Goal: Information Seeking & Learning: Find specific fact

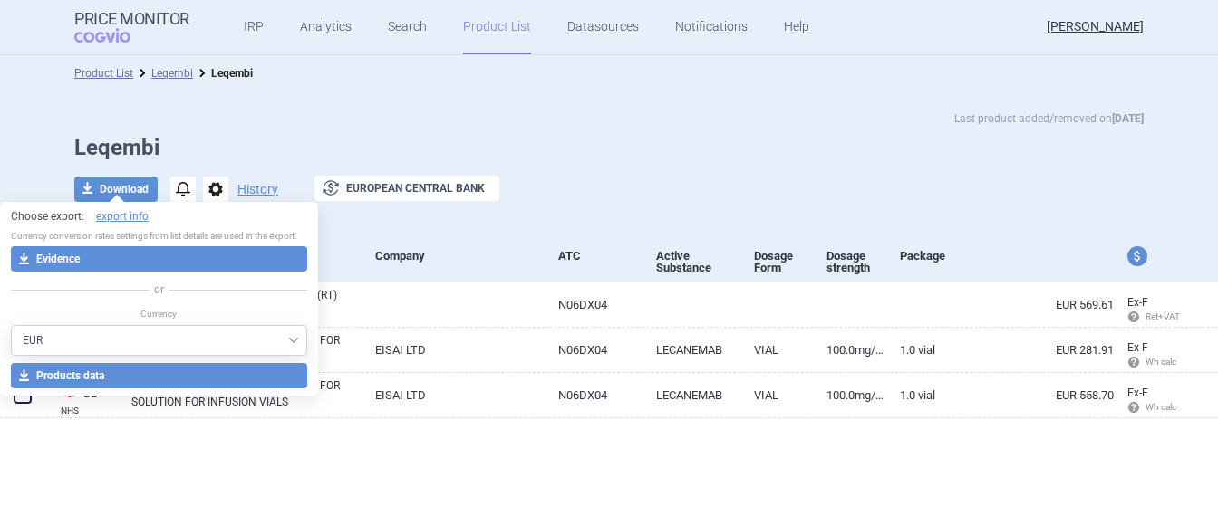
select select "EUR"
click at [525, 112] on div "Last product added/removed on [DATE]" at bounding box center [608, 119] width 1069 height 18
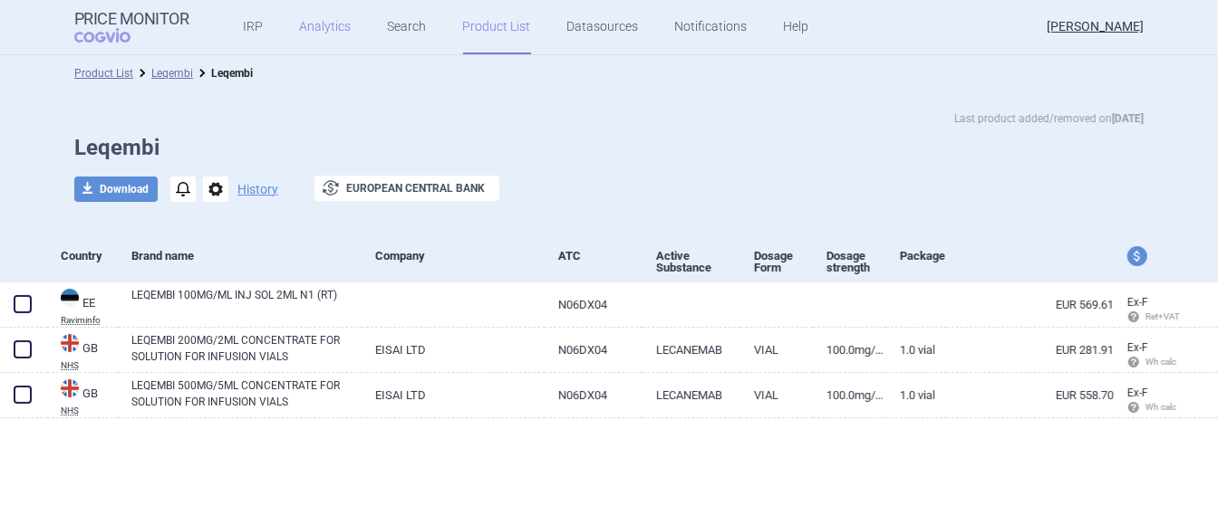
click at [322, 24] on link "Analytics" at bounding box center [326, 27] width 52 height 54
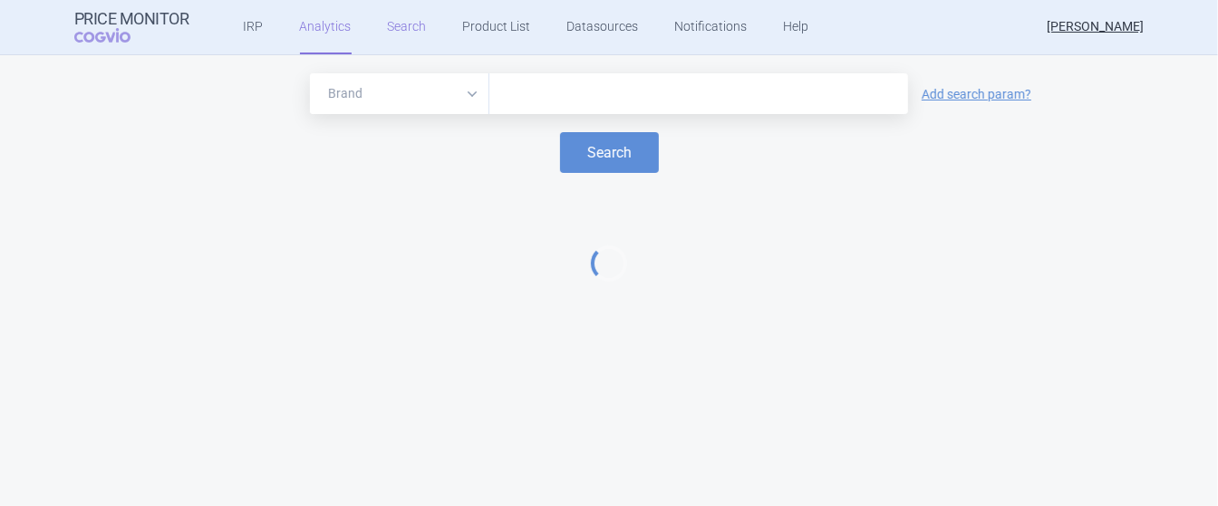
click at [413, 24] on link "Search" at bounding box center [407, 27] width 39 height 54
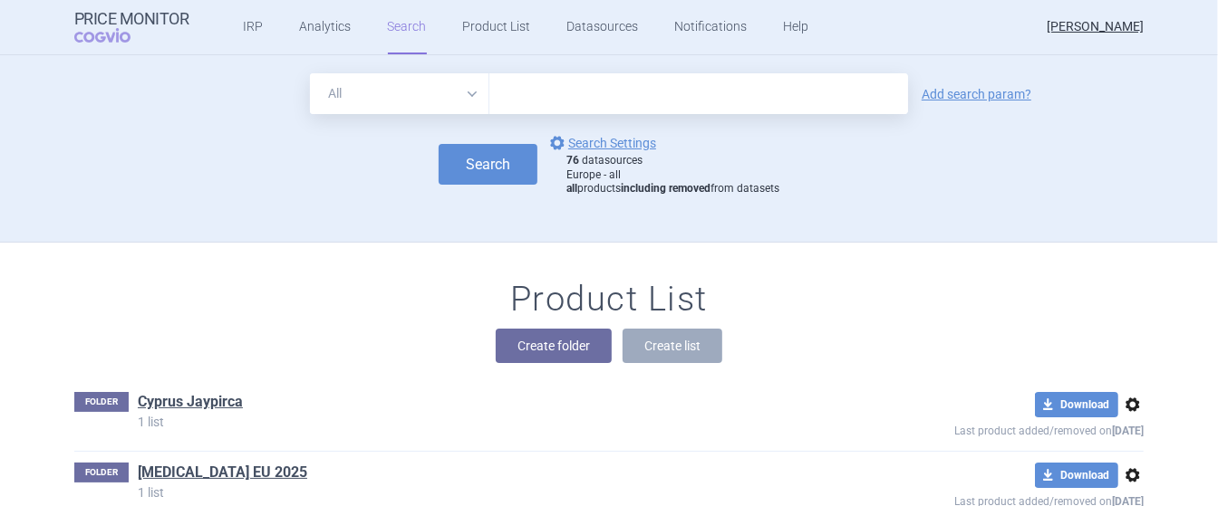
click at [577, 78] on input "text" at bounding box center [698, 93] width 419 height 41
type input "jaypirca"
click at [502, 153] on button "Search" at bounding box center [488, 164] width 99 height 41
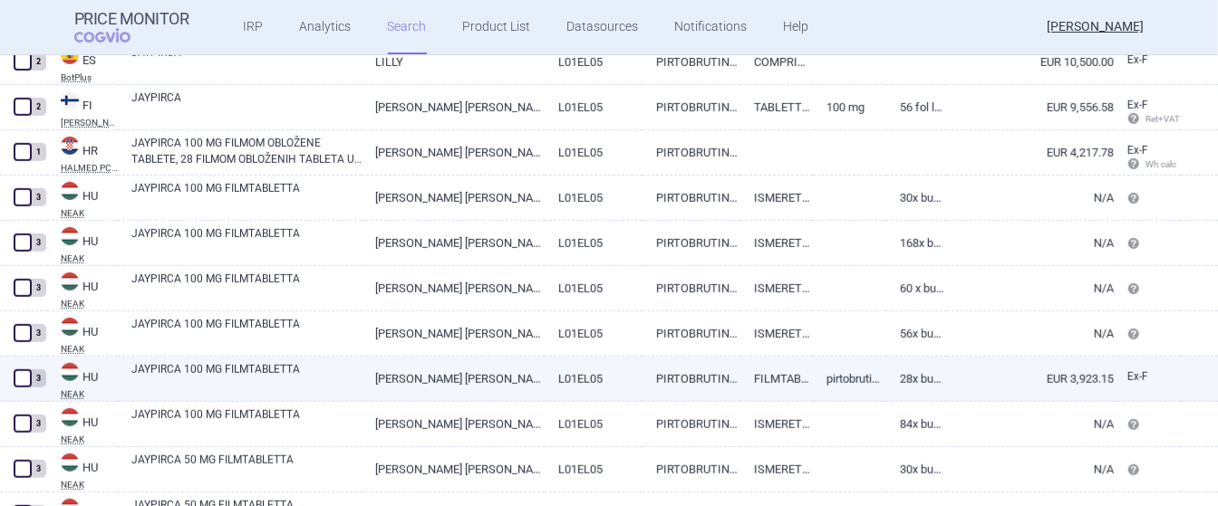
scroll to position [881, 0]
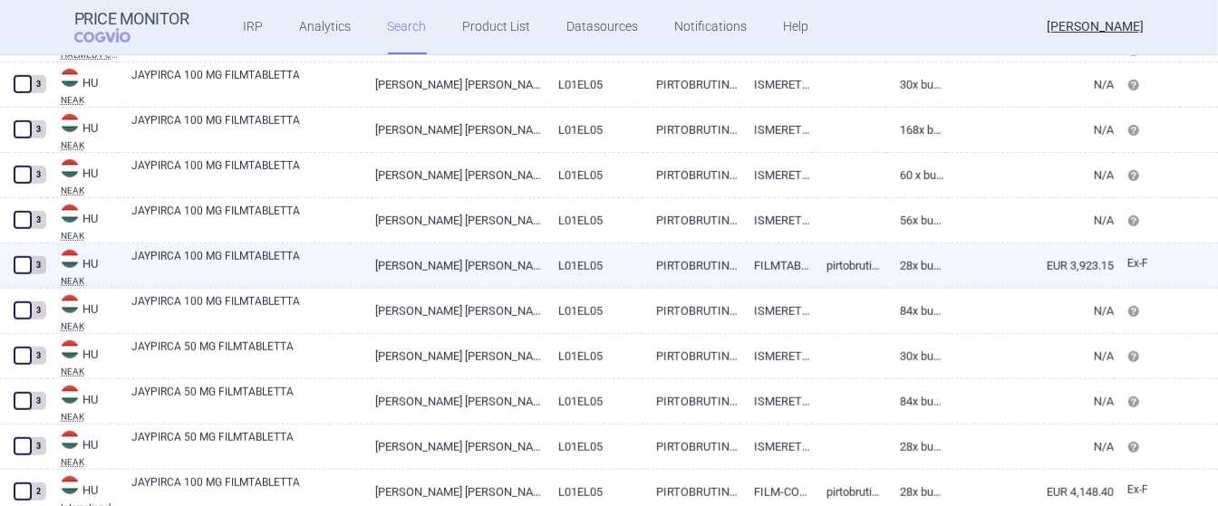
click at [1068, 279] on link "EUR 3,923.15" at bounding box center [1030, 266] width 167 height 44
select select "EUR"
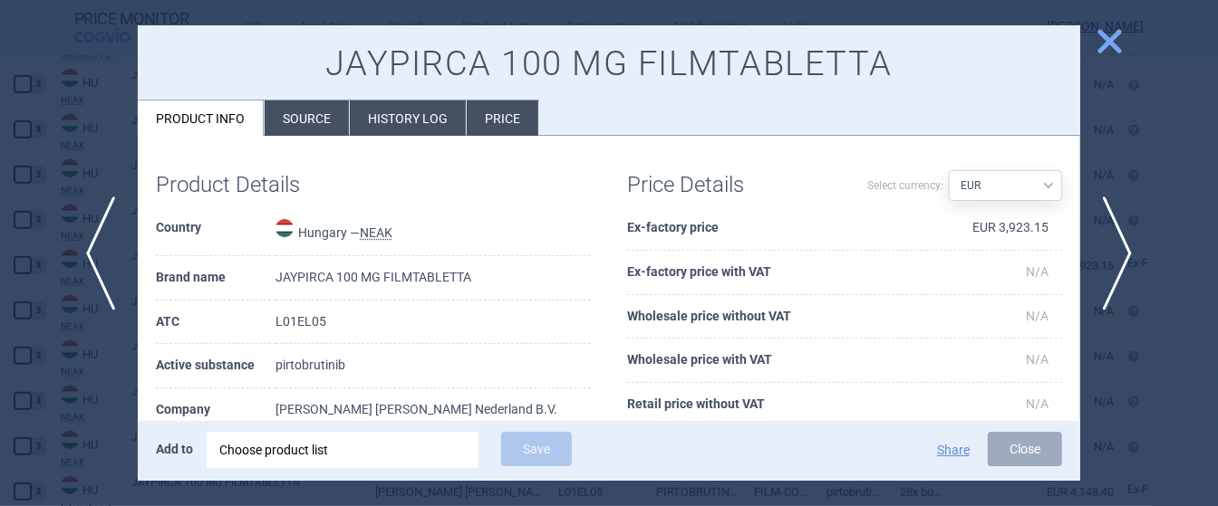
click at [303, 121] on li "Source" at bounding box center [307, 118] width 84 height 35
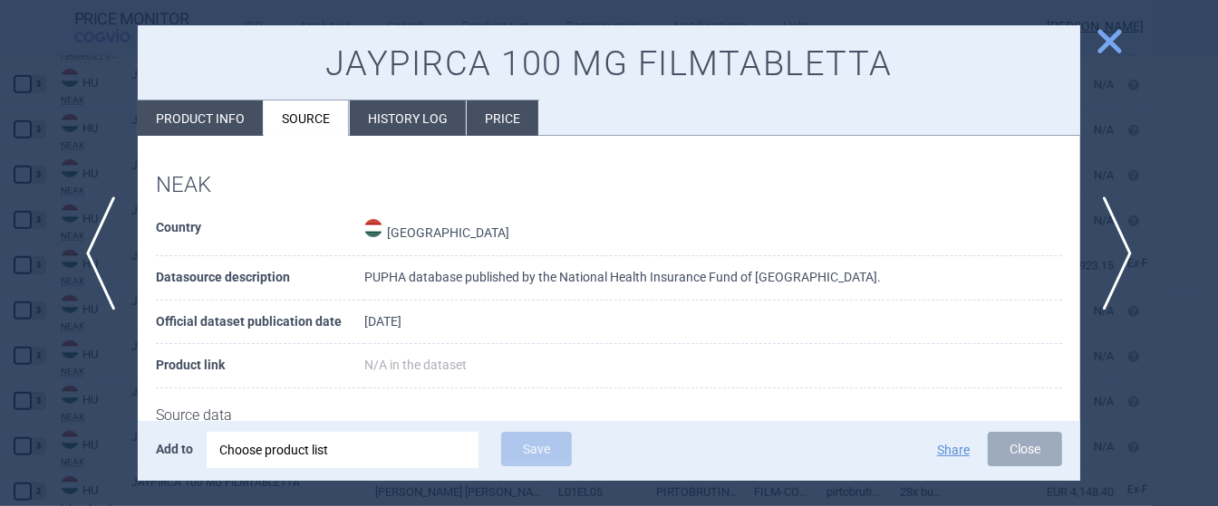
click at [503, 105] on li "Price" at bounding box center [503, 118] width 72 height 35
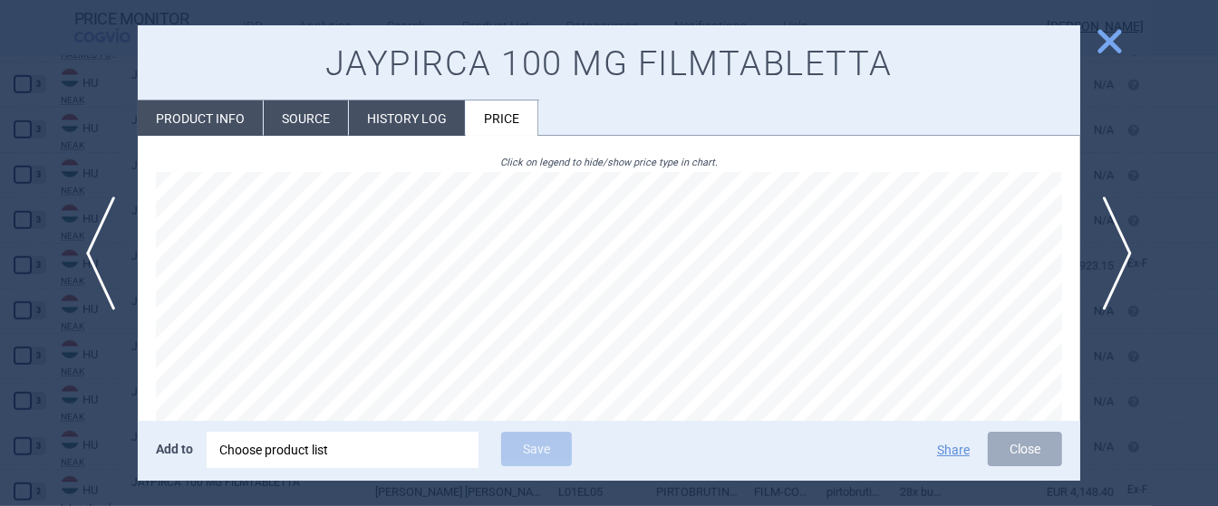
click at [438, 110] on li "History log" at bounding box center [407, 118] width 116 height 35
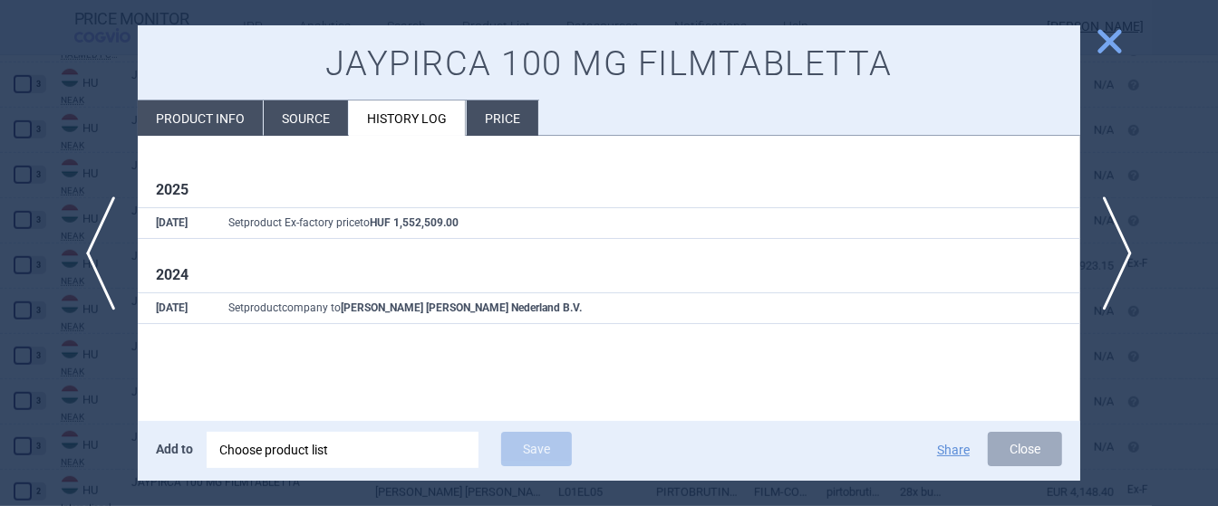
click at [308, 117] on li "Source" at bounding box center [306, 118] width 84 height 35
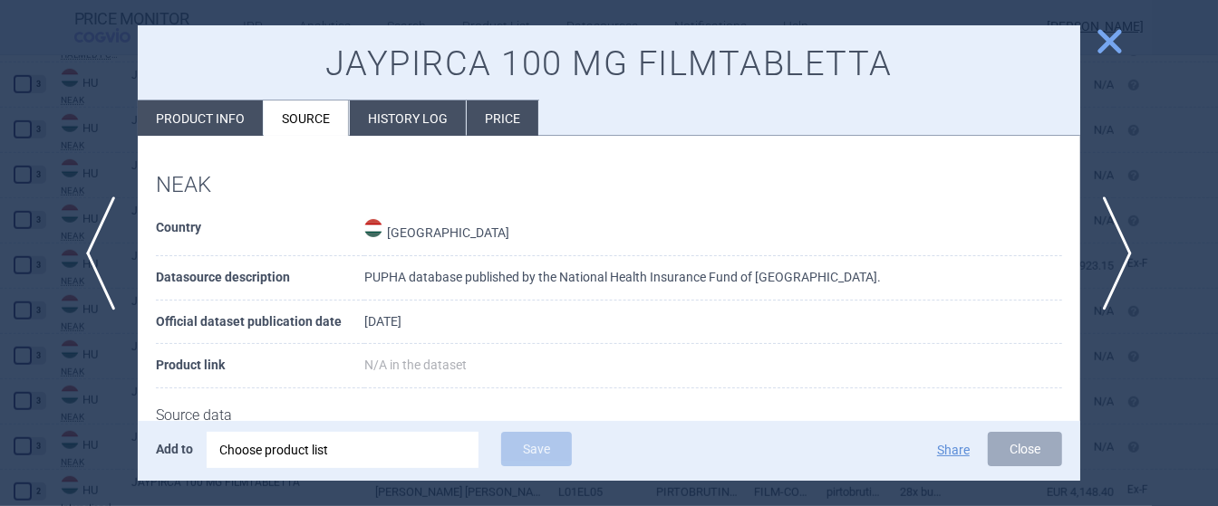
click at [412, 120] on li "History log" at bounding box center [408, 118] width 116 height 35
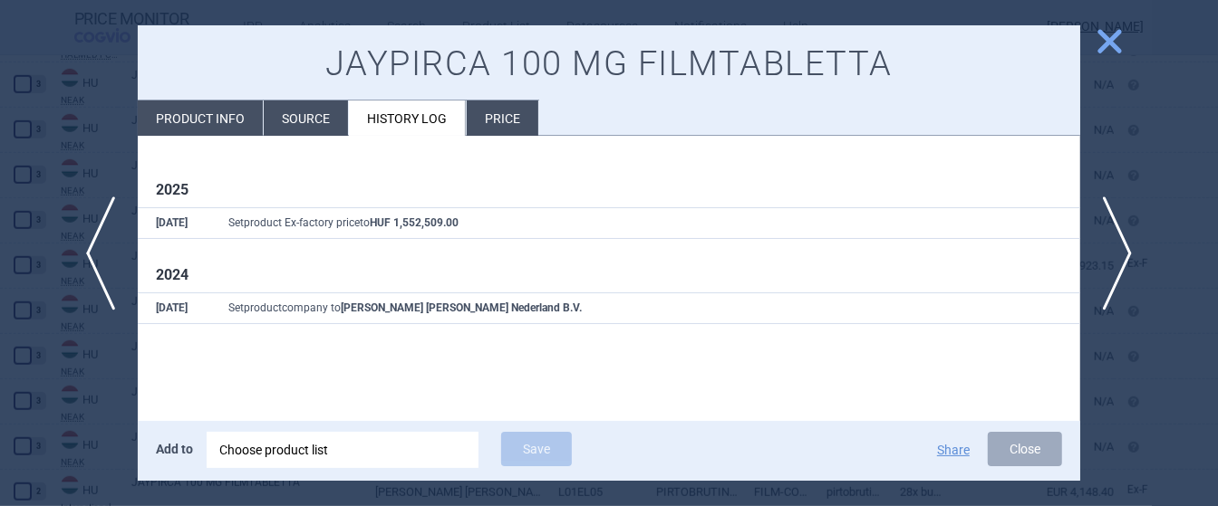
click at [1188, 171] on div at bounding box center [609, 253] width 1218 height 506
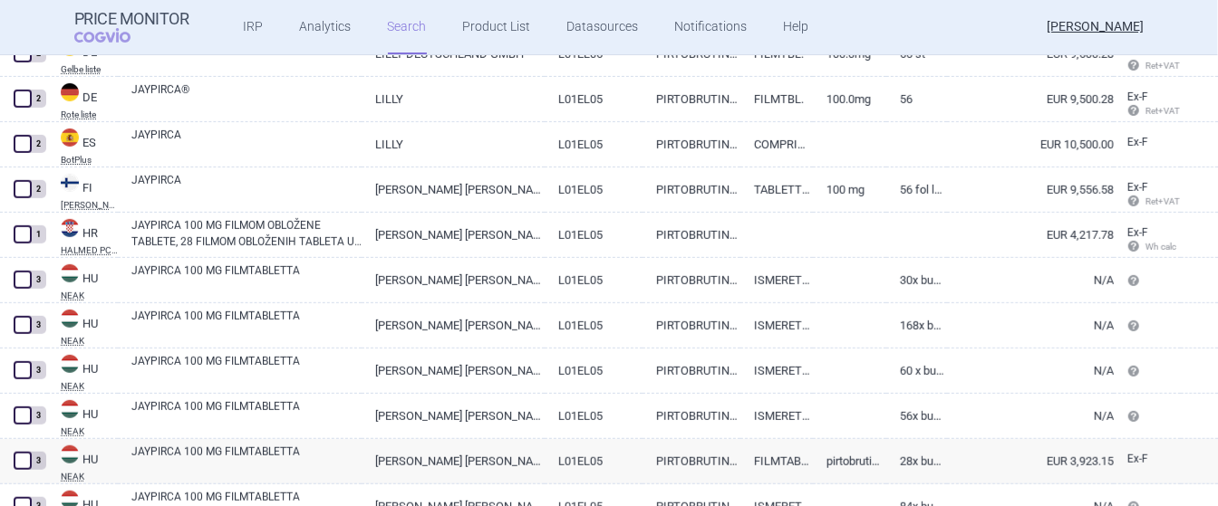
scroll to position [654, 0]
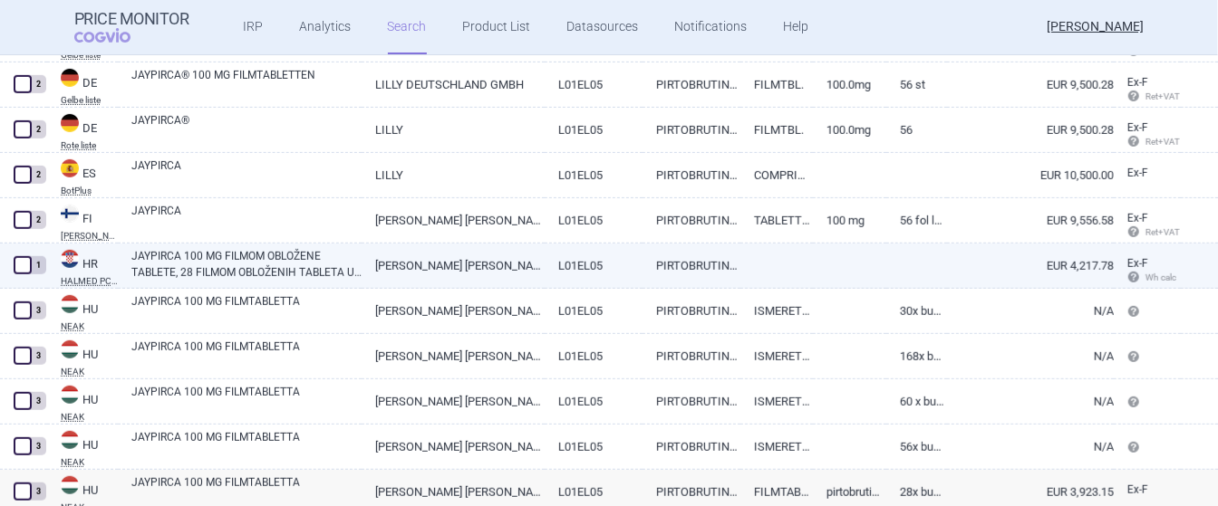
click at [918, 265] on link at bounding box center [916, 260] width 61 height 33
select select "EUR"
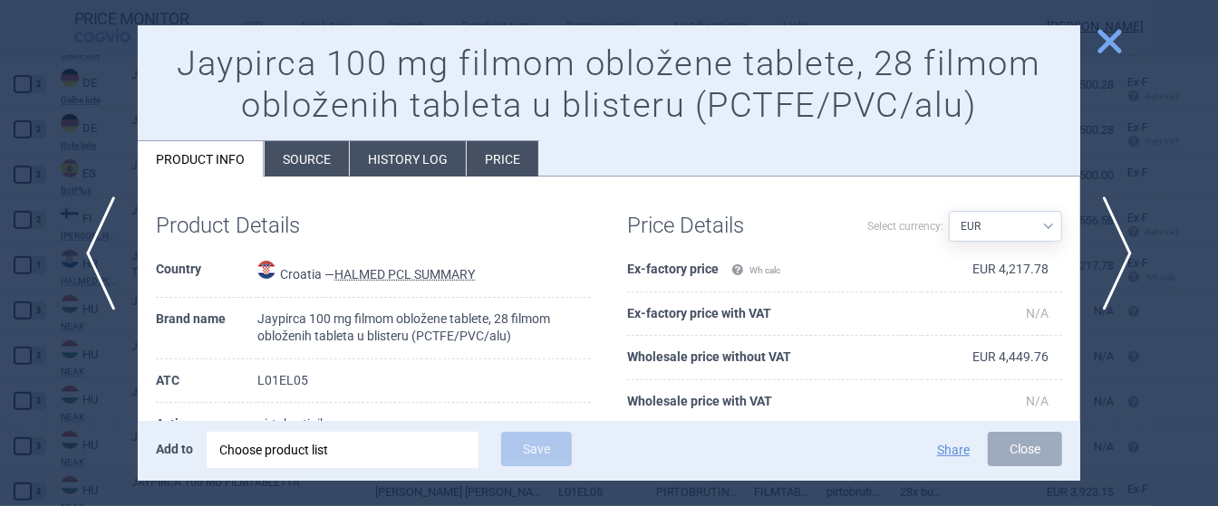
click at [502, 149] on li "Price" at bounding box center [503, 158] width 72 height 35
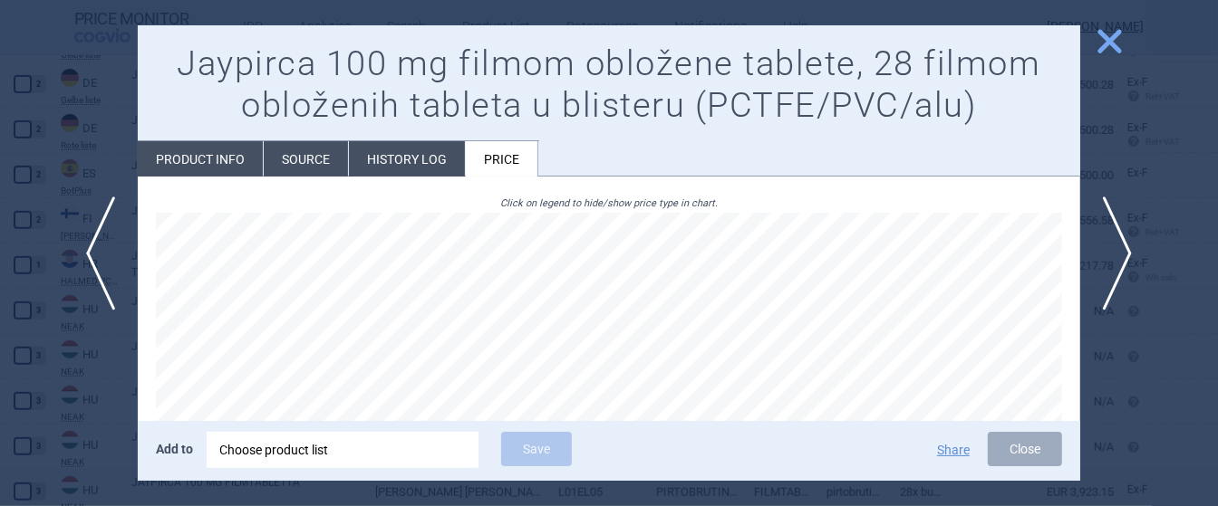
click at [335, 154] on li "Source" at bounding box center [306, 158] width 84 height 35
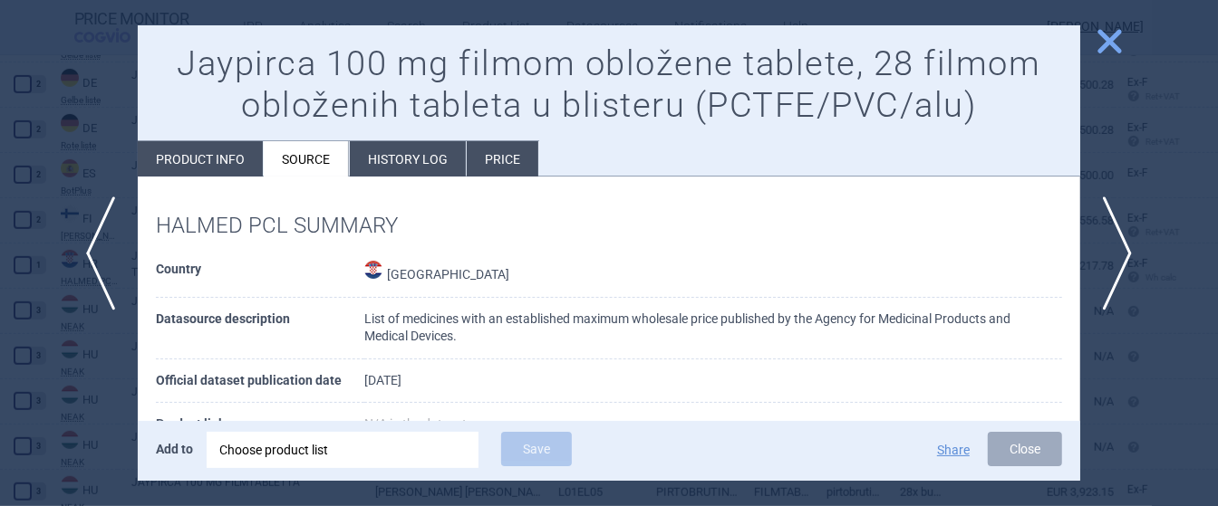
click at [392, 169] on li "History log" at bounding box center [408, 158] width 116 height 35
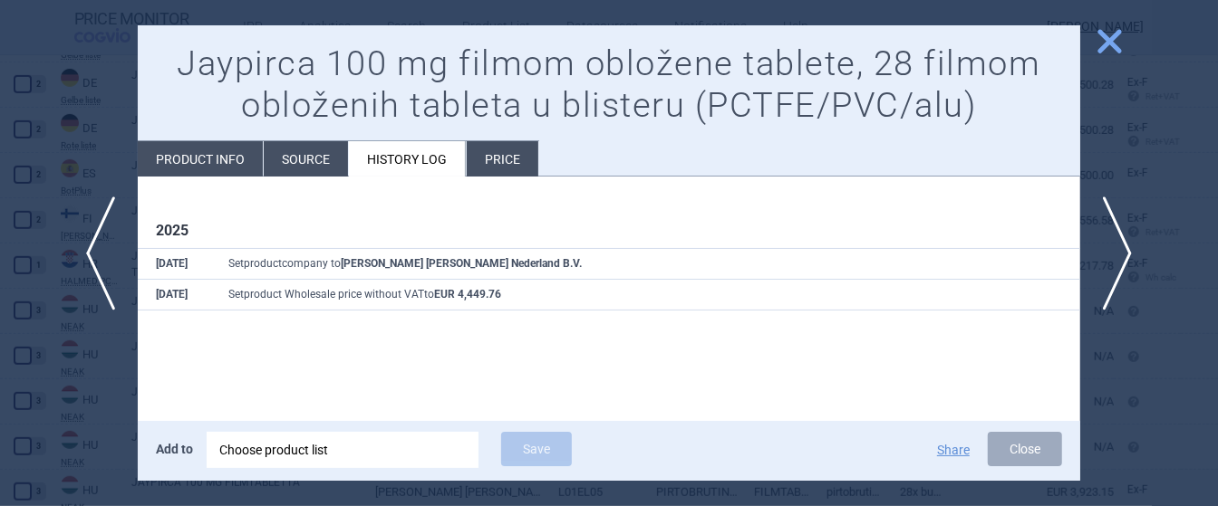
click at [316, 159] on li "Source" at bounding box center [306, 158] width 84 height 35
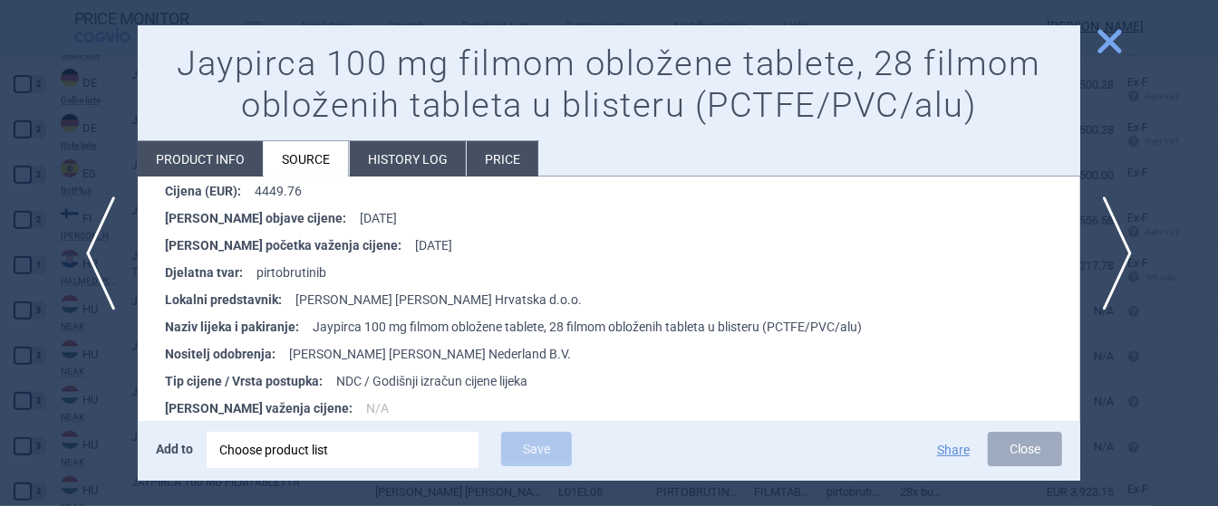
scroll to position [340, 0]
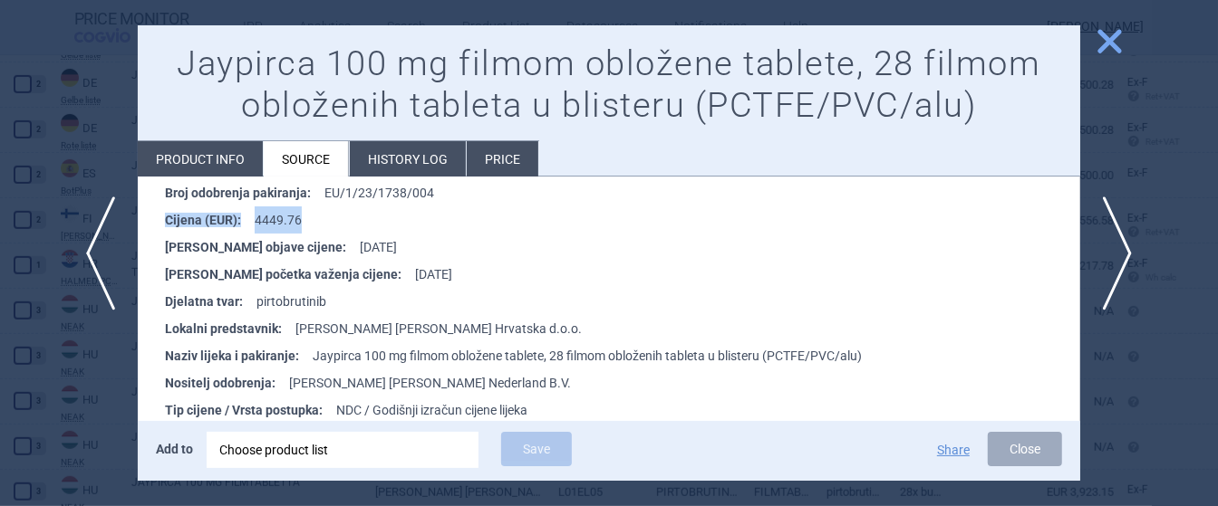
drag, startPoint x: 317, startPoint y: 212, endPoint x: 156, endPoint y: 223, distance: 161.6
click at [156, 223] on ul "ATK : L01EL05 Broj odobrenja pakiranja : EU/1/23/1738/004 Cijena (EUR) : 4449.7…" at bounding box center [618, 301] width 924 height 299
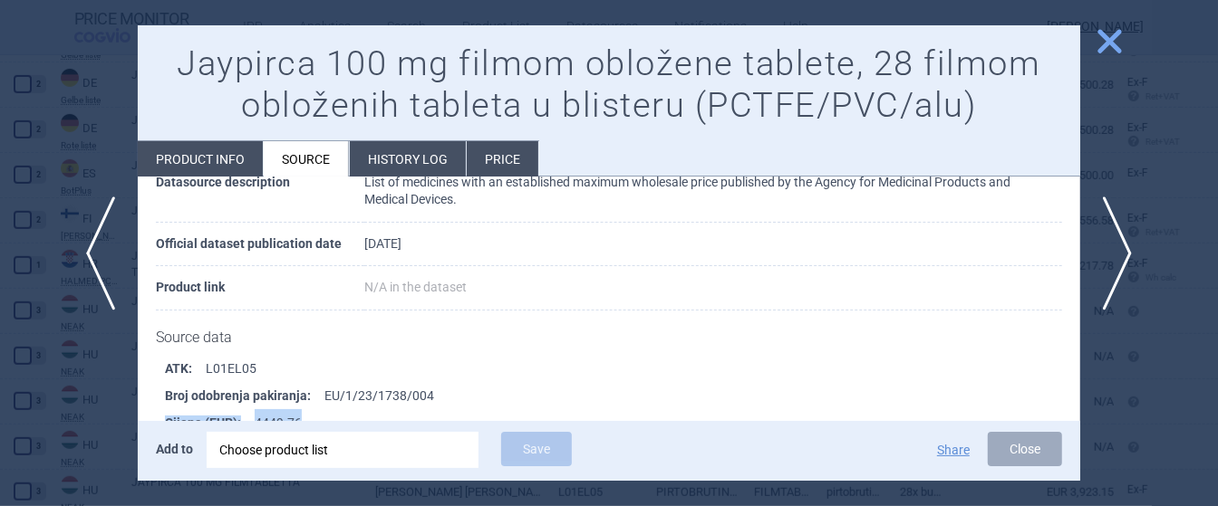
scroll to position [113, 0]
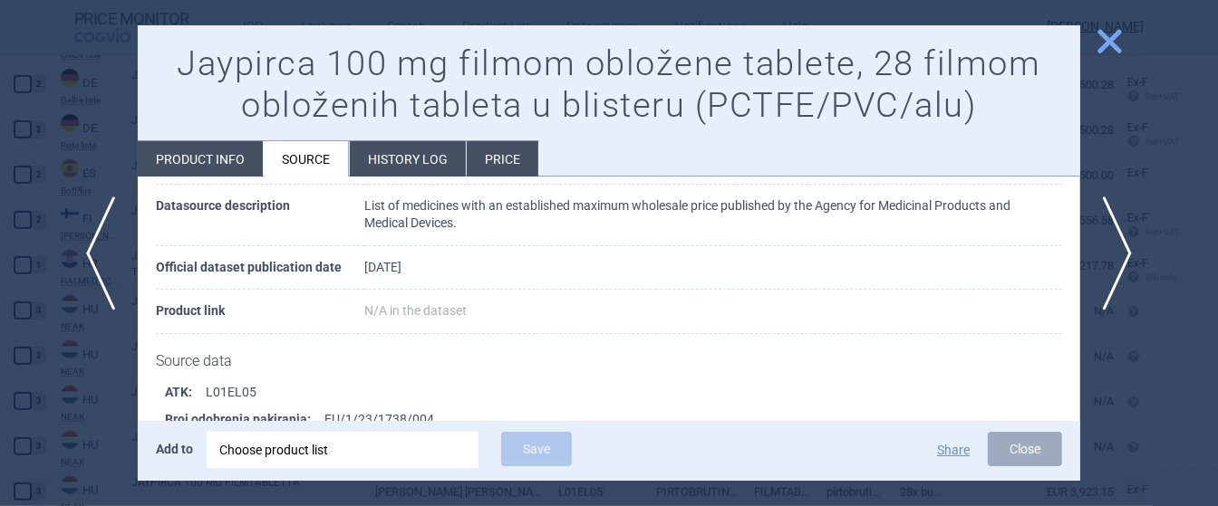
click at [208, 163] on li "Product info" at bounding box center [200, 158] width 125 height 35
select select "EUR"
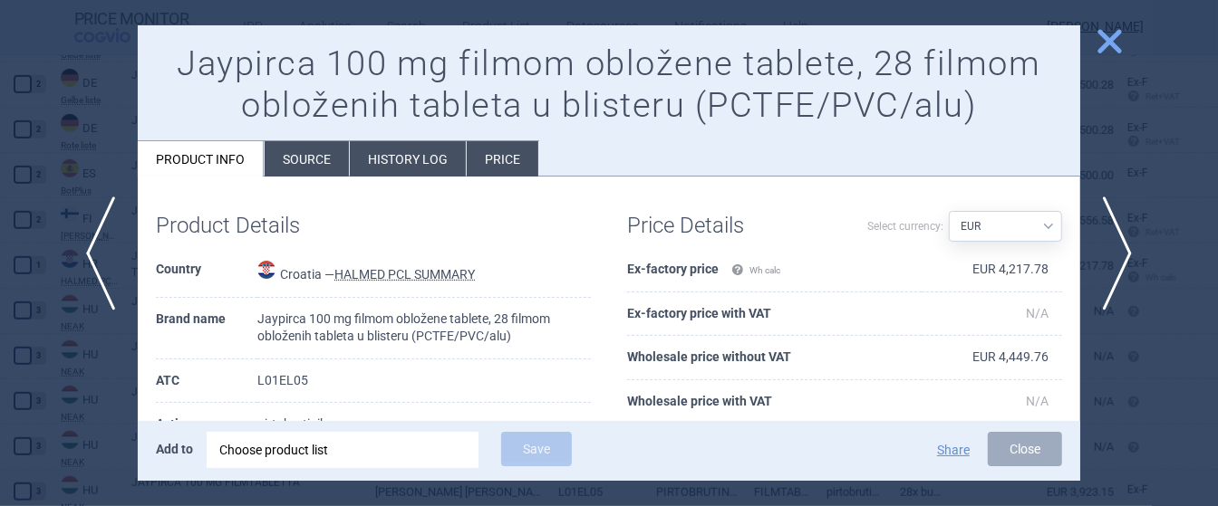
click at [21, 294] on div at bounding box center [609, 253] width 1218 height 506
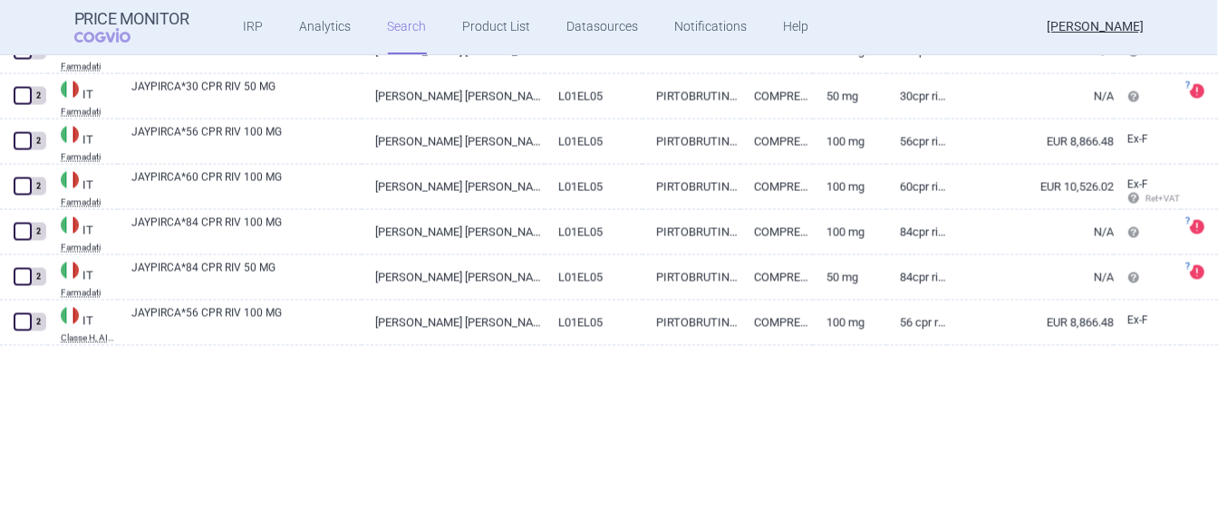
scroll to position [1673, 0]
